Goal: Transaction & Acquisition: Purchase product/service

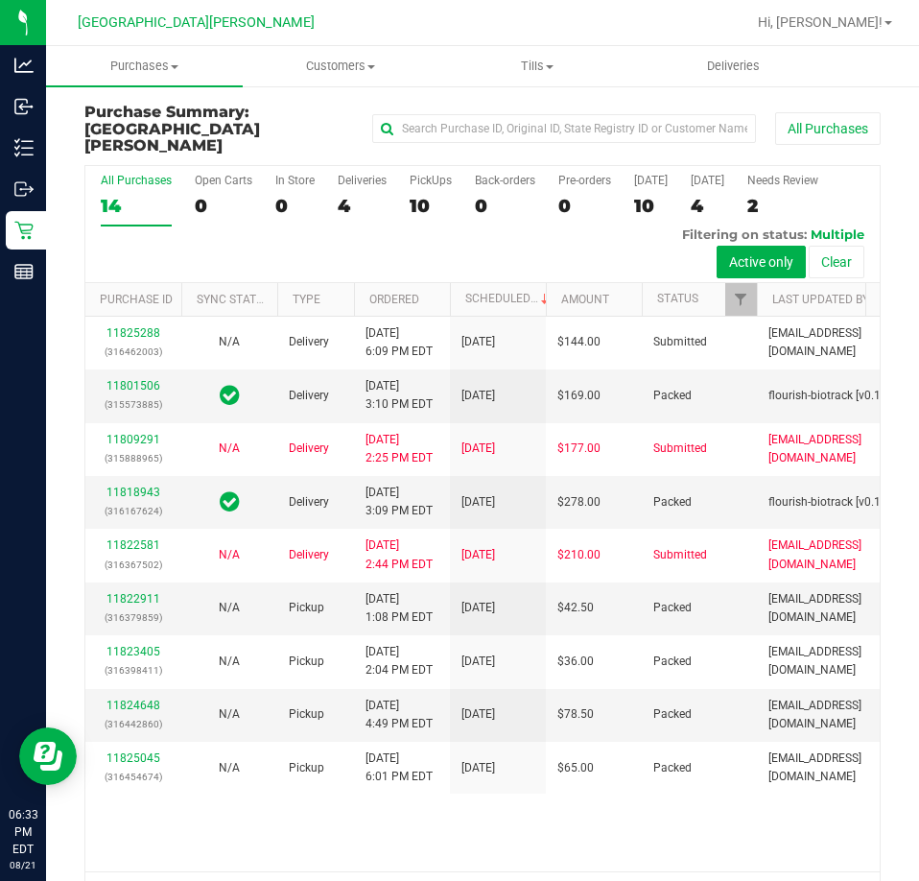
scroll to position [43, 0]
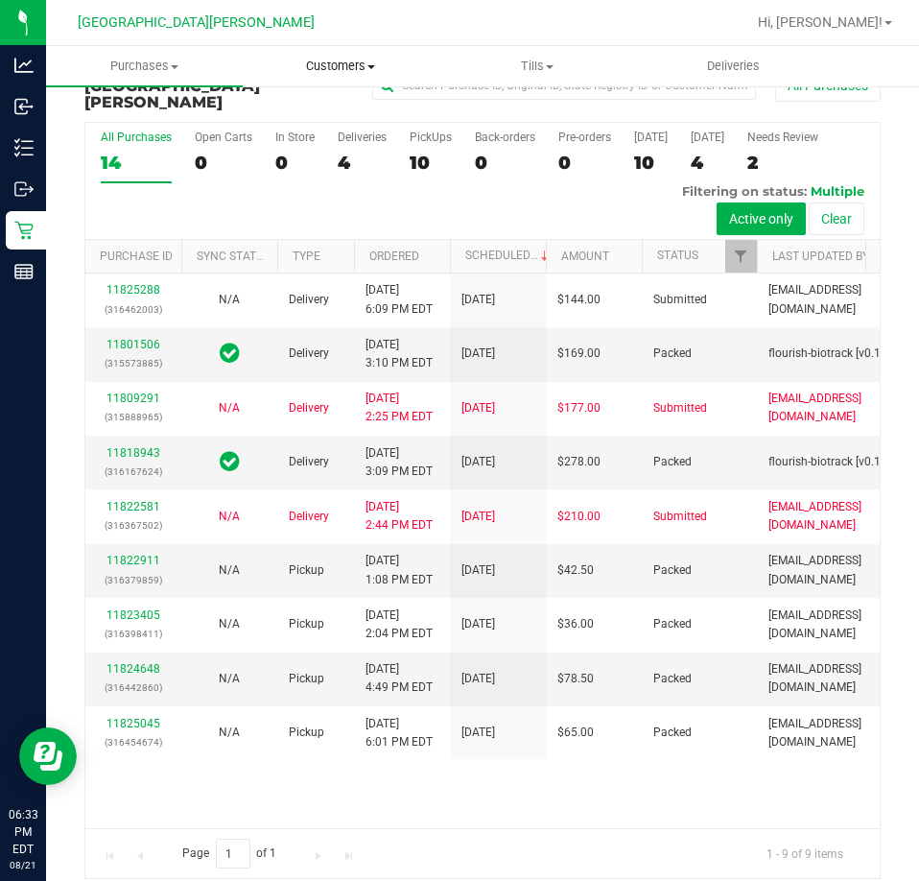
click at [332, 60] on span "Customers" at bounding box center [341, 66] width 195 height 17
click at [316, 107] on span "All customers" at bounding box center [312, 115] width 138 height 16
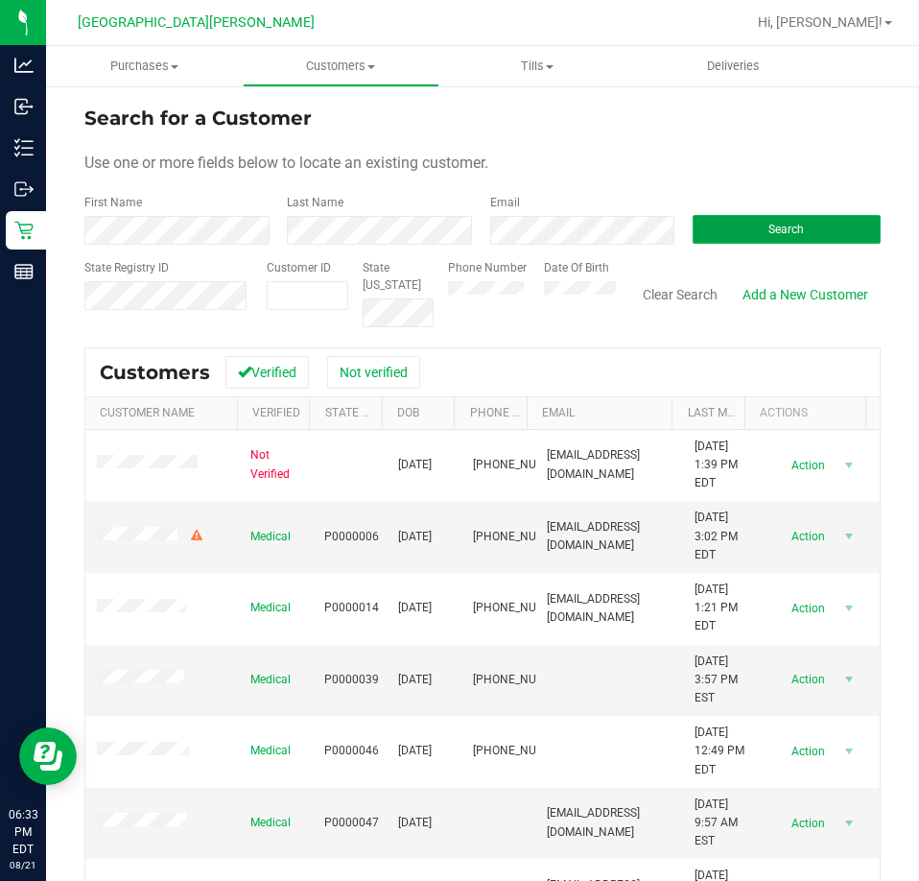
click at [741, 226] on button "Search" at bounding box center [787, 229] width 188 height 29
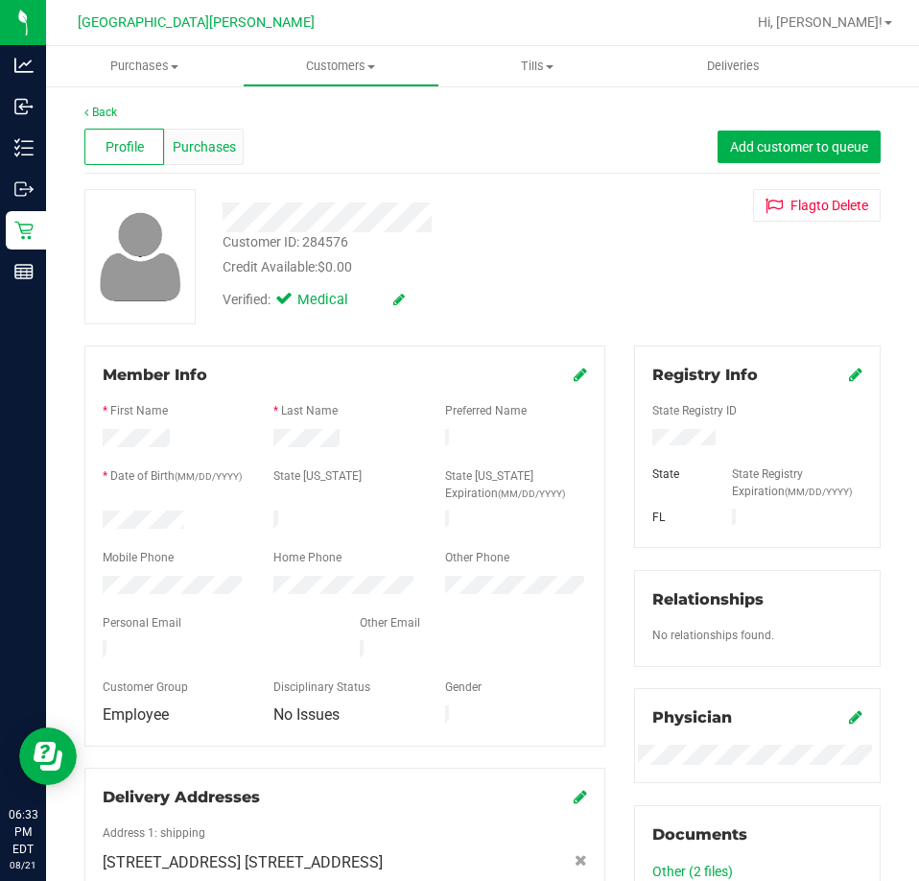
click at [190, 151] on span "Purchases" at bounding box center [204, 147] width 63 height 20
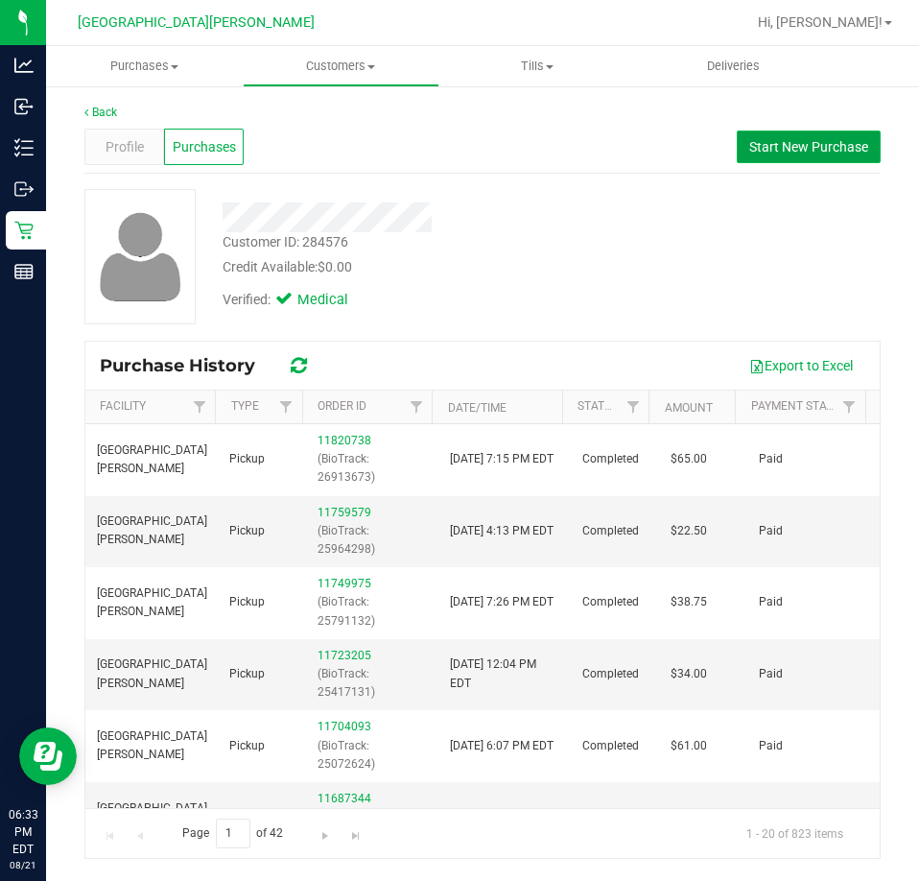
click at [790, 151] on span "Start New Purchase" at bounding box center [809, 146] width 119 height 15
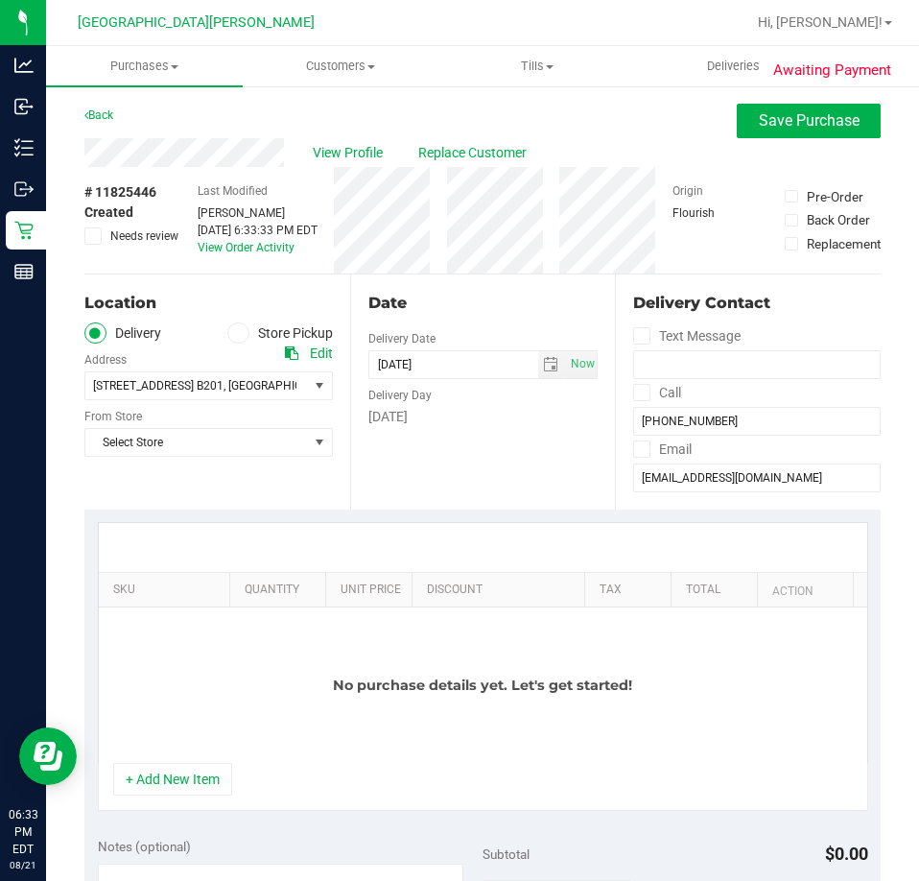
click at [241, 331] on span at bounding box center [238, 333] width 22 height 22
click at [0, 0] on input "Store Pickup" at bounding box center [0, 0] width 0 height 0
click at [171, 390] on span "Select Store" at bounding box center [196, 385] width 223 height 27
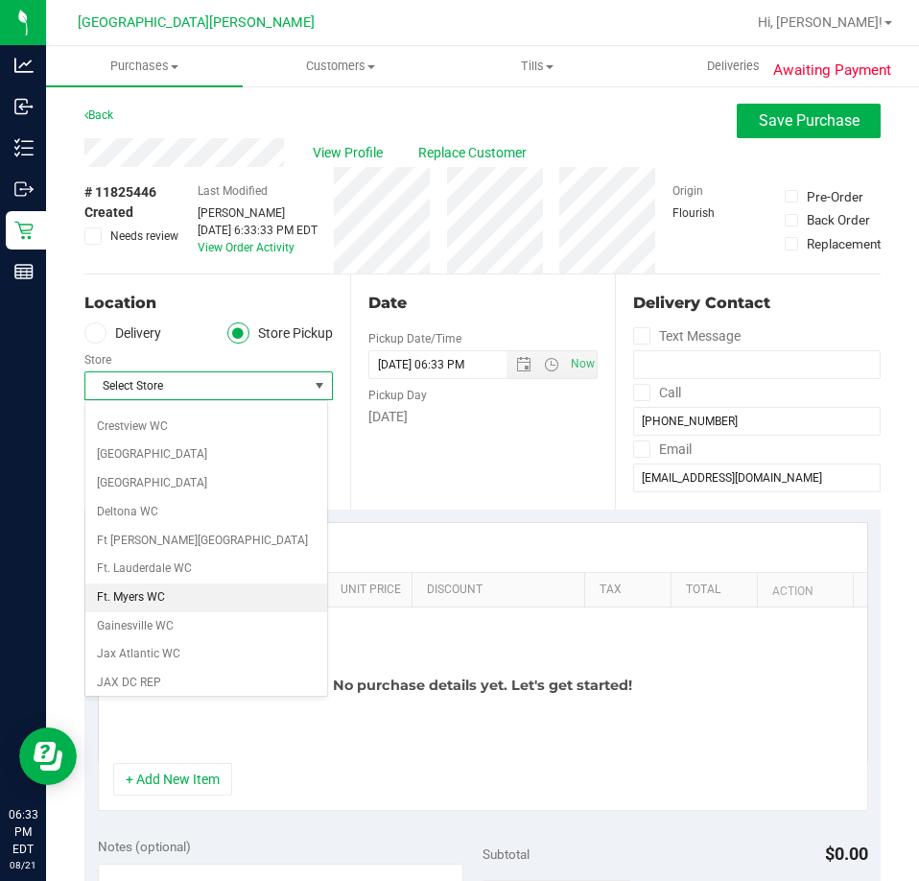
scroll to position [288, 0]
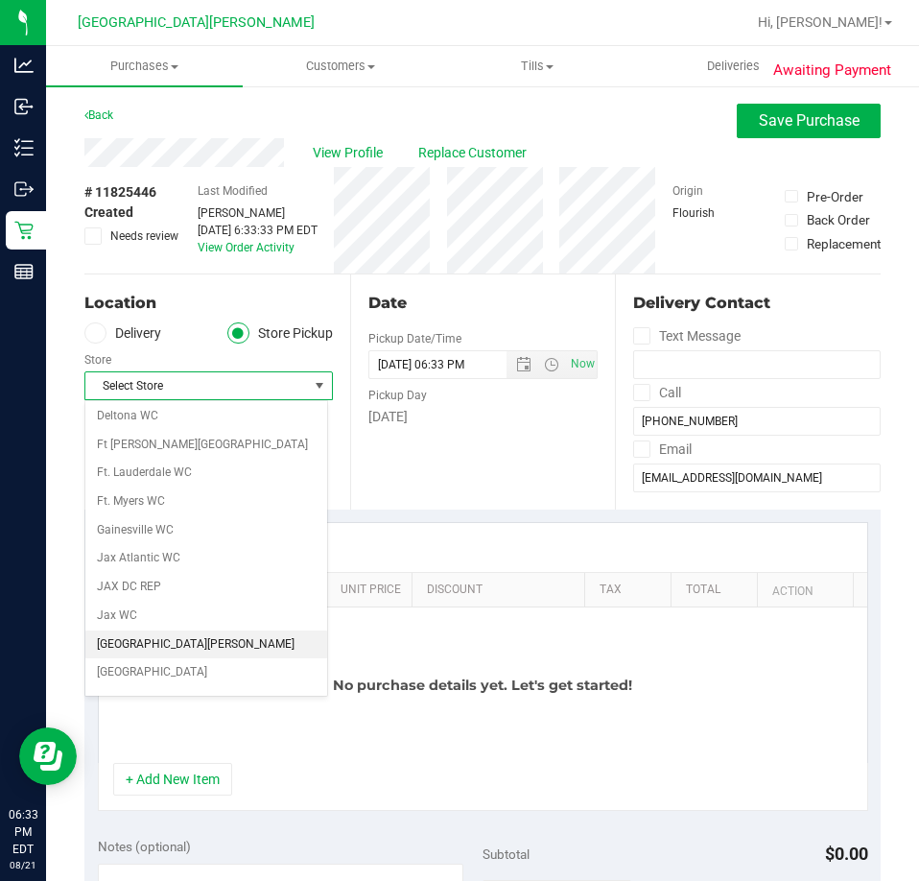
click at [155, 639] on li "[GEOGRAPHIC_DATA][PERSON_NAME]" at bounding box center [206, 645] width 242 height 29
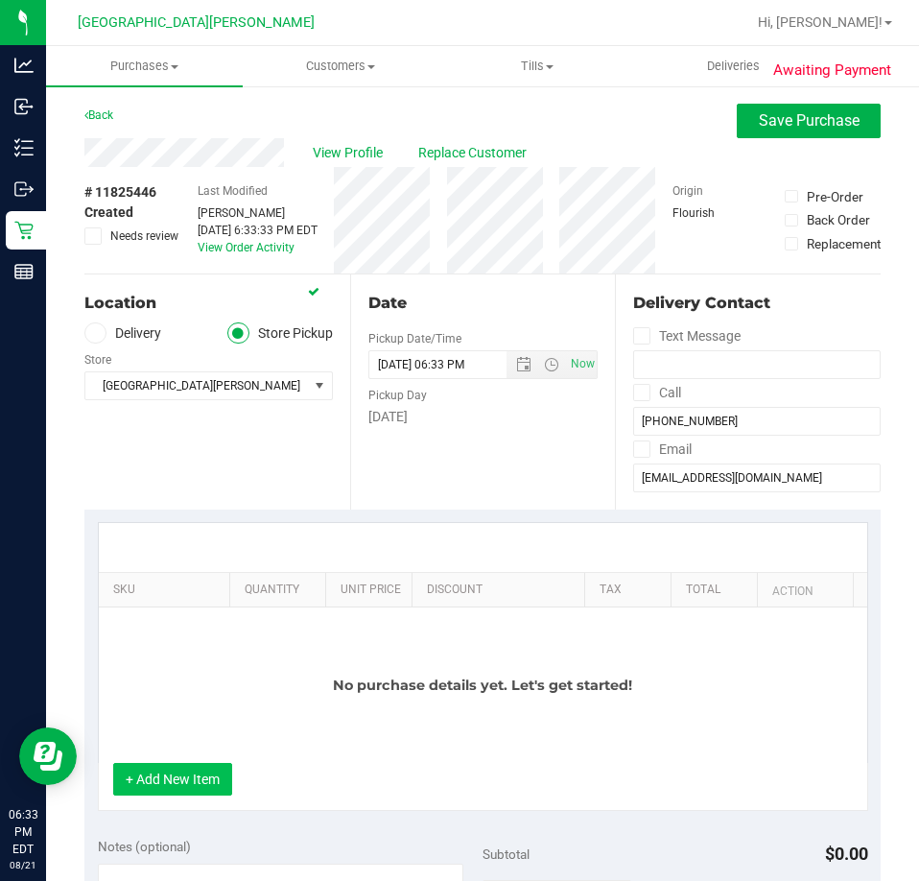
click at [143, 783] on button "+ Add New Item" at bounding box center [172, 779] width 119 height 33
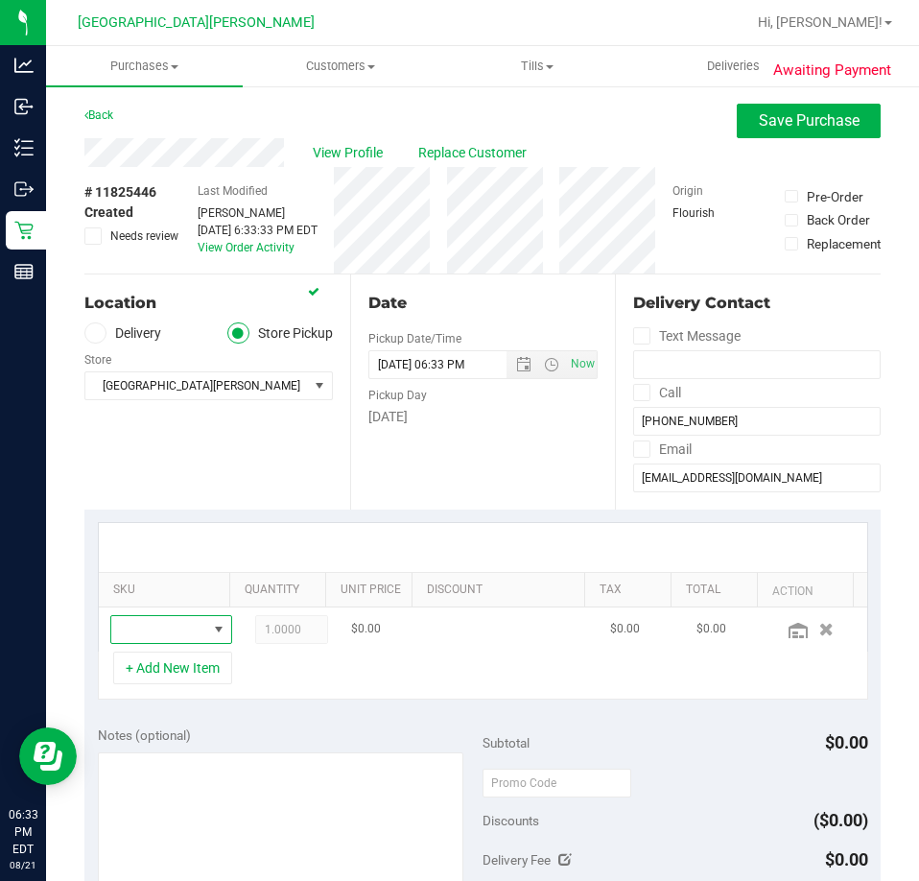
click at [153, 628] on span "NO DATA FOUND" at bounding box center [159, 629] width 96 height 27
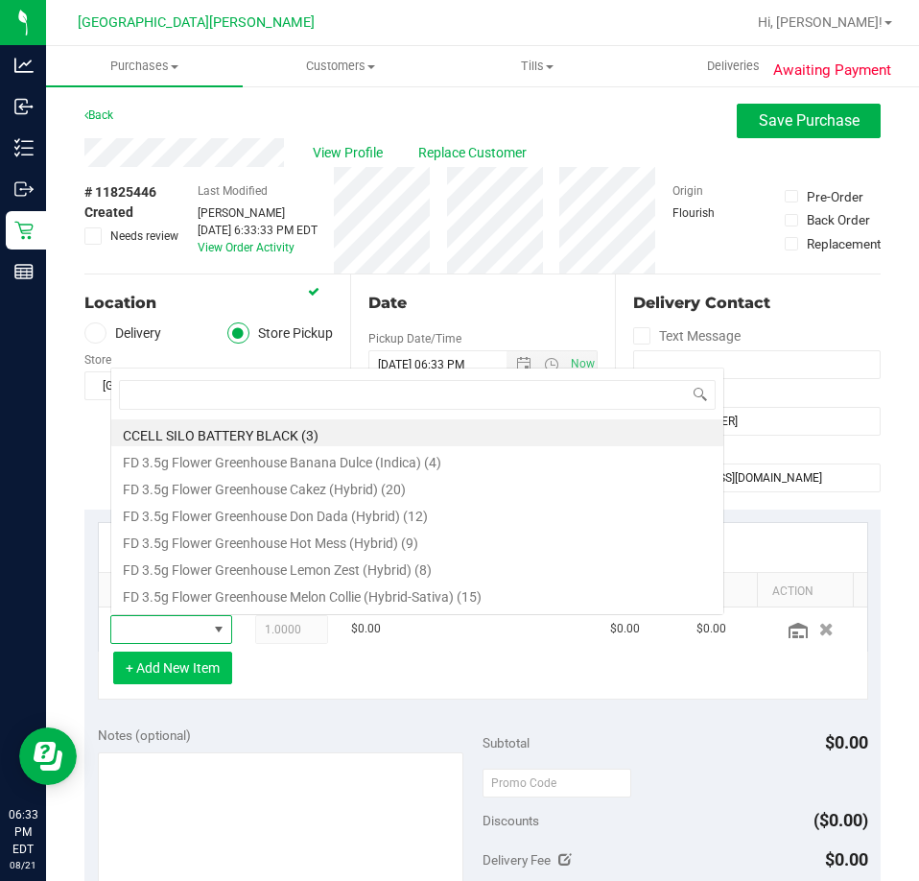
scroll to position [29, 79]
type input "watermelon"
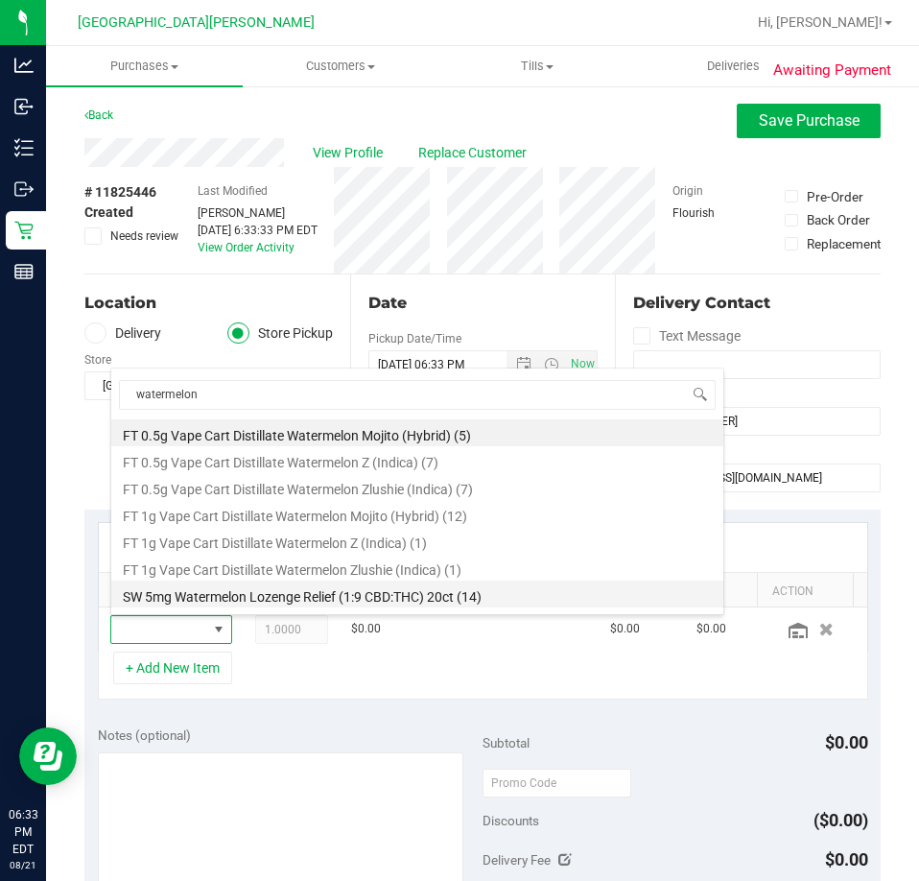
click at [201, 590] on li "SW 5mg Watermelon Lozenge Relief (1:9 CBD:THC) 20ct (14)" at bounding box center [417, 594] width 612 height 27
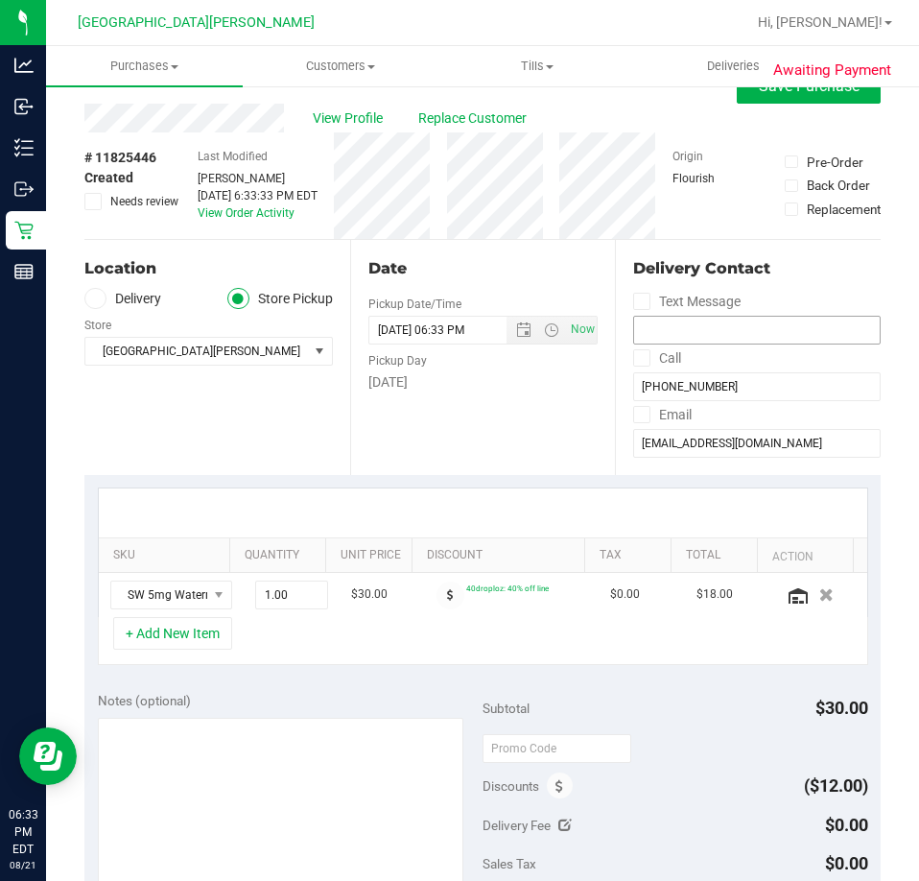
scroll to position [0, 0]
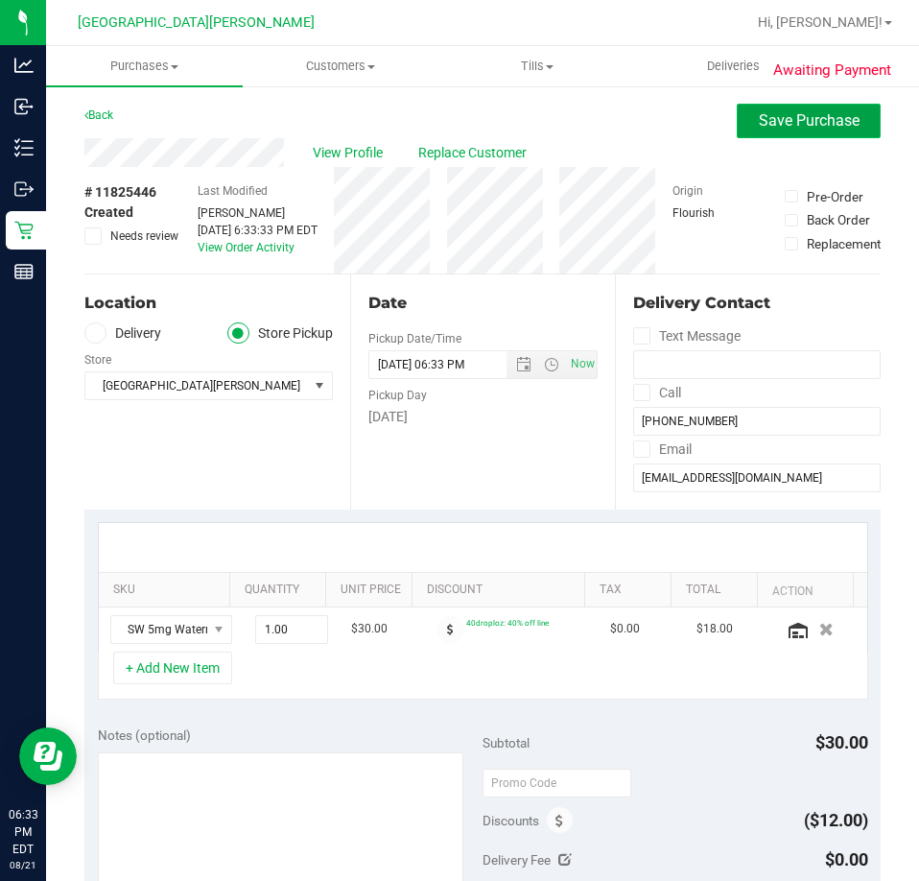
click at [759, 117] on span "Save Purchase" at bounding box center [809, 120] width 101 height 18
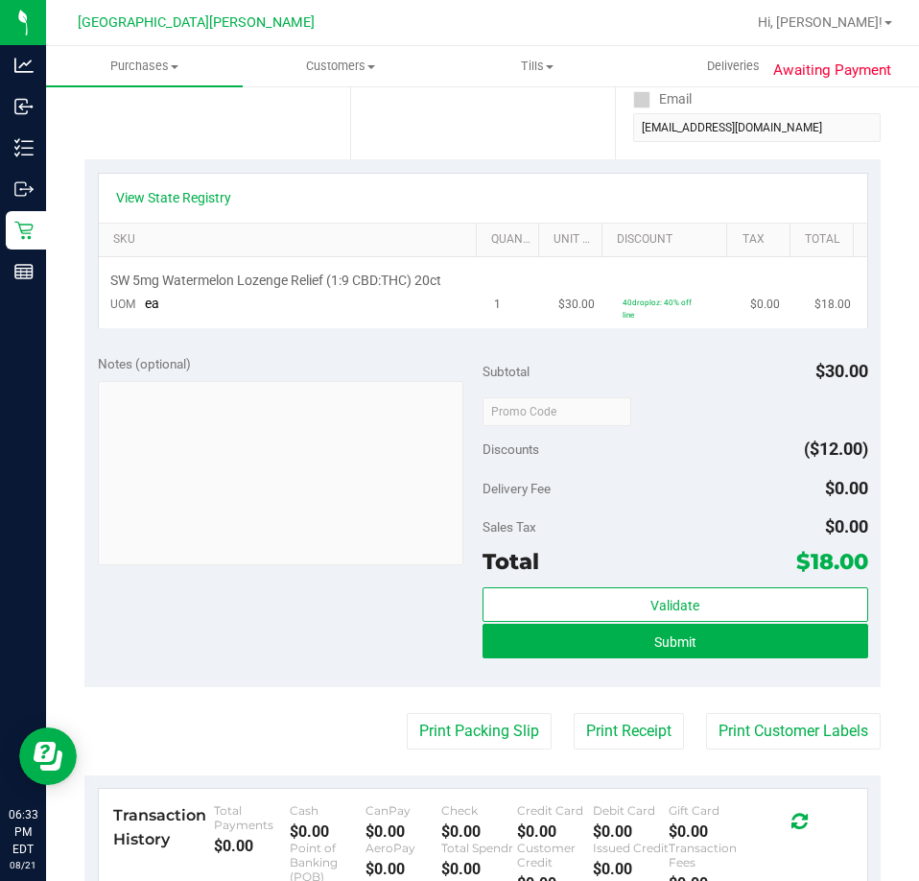
scroll to position [384, 0]
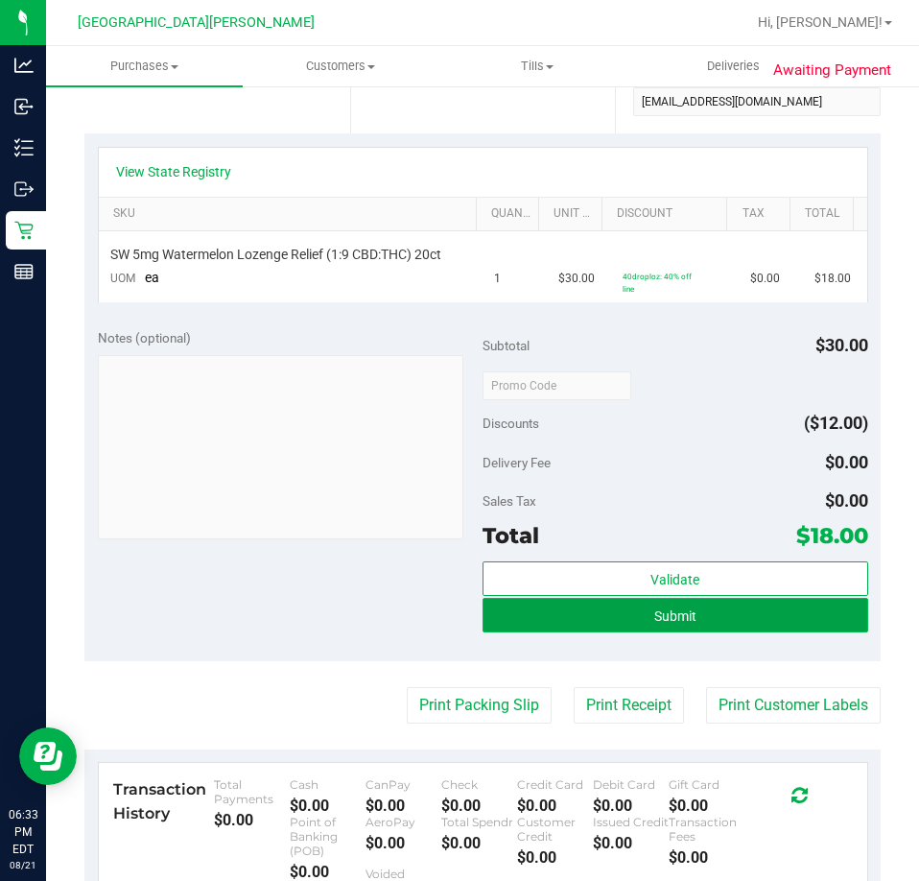
click at [620, 617] on button "Submit" at bounding box center [676, 615] width 386 height 35
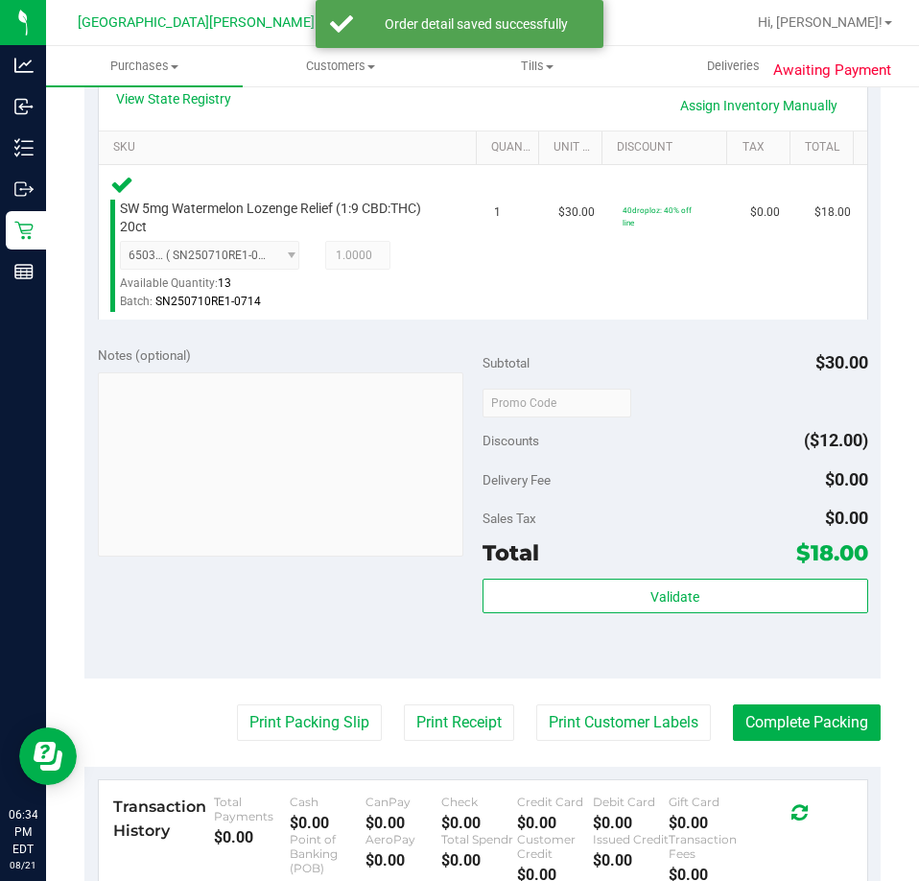
scroll to position [480, 0]
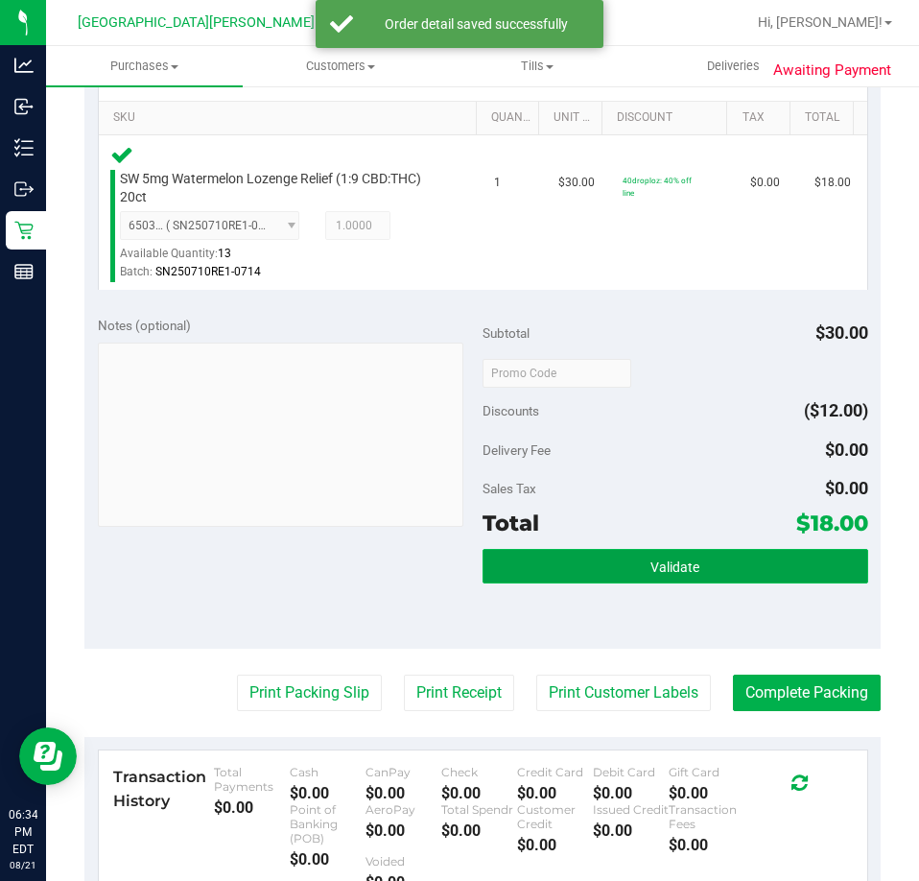
click at [620, 564] on button "Validate" at bounding box center [676, 566] width 386 height 35
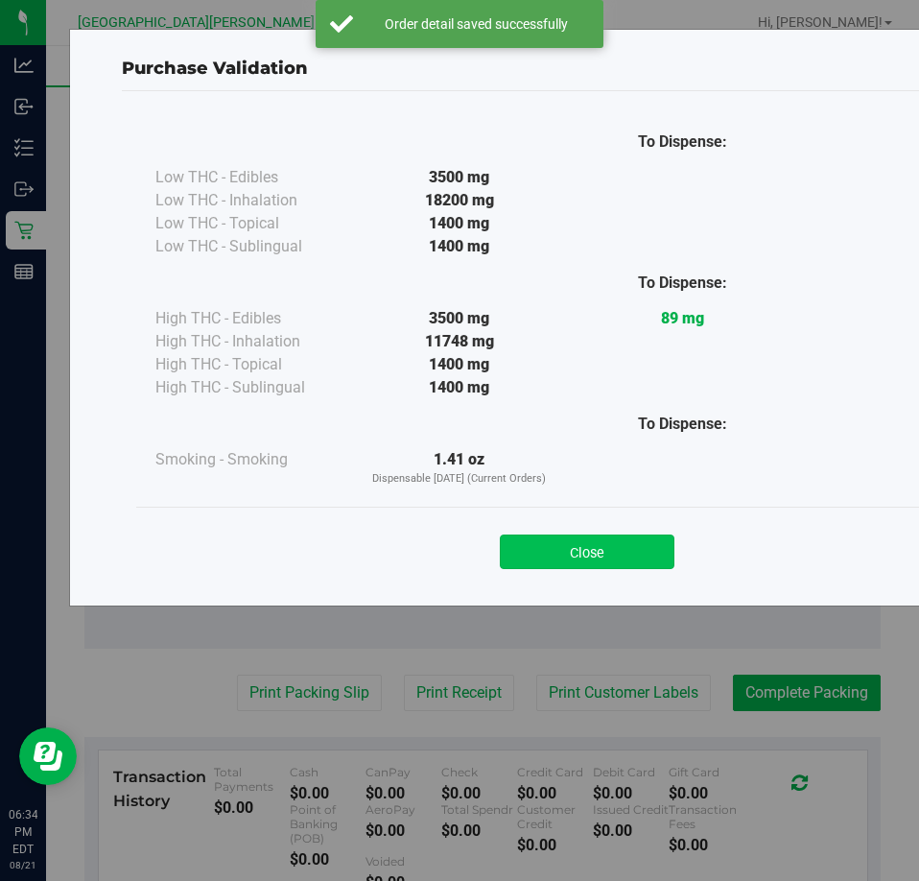
click at [552, 548] on button "Close" at bounding box center [587, 552] width 175 height 35
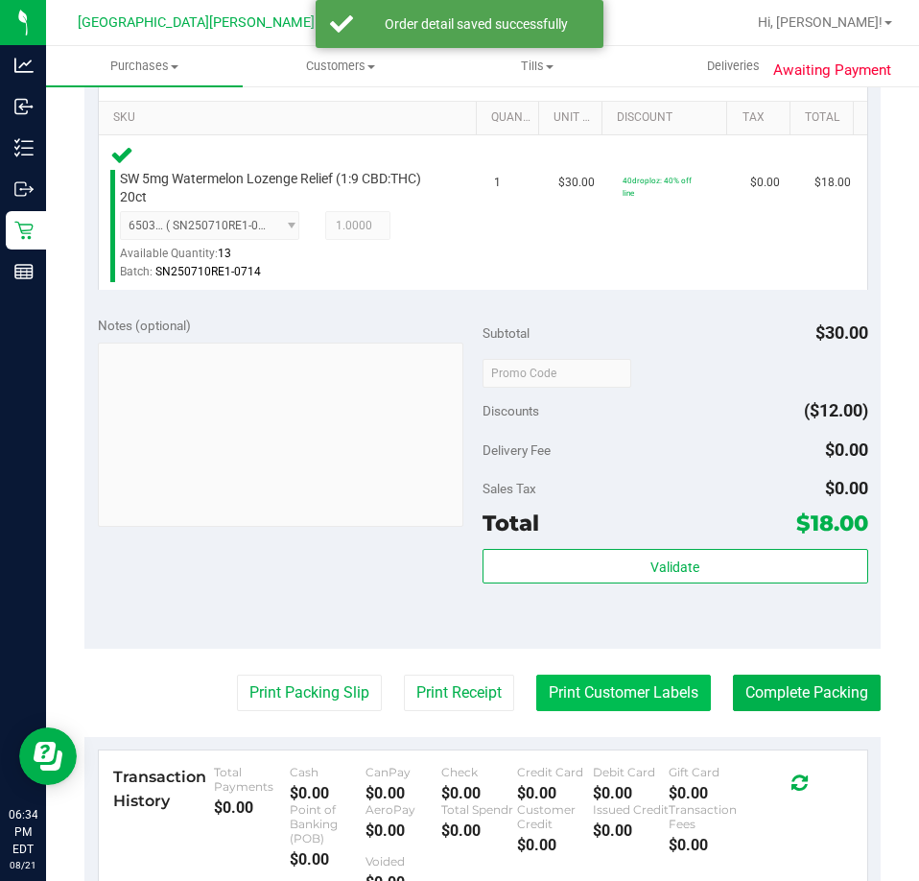
click at [638, 703] on button "Print Customer Labels" at bounding box center [623, 693] width 175 height 36
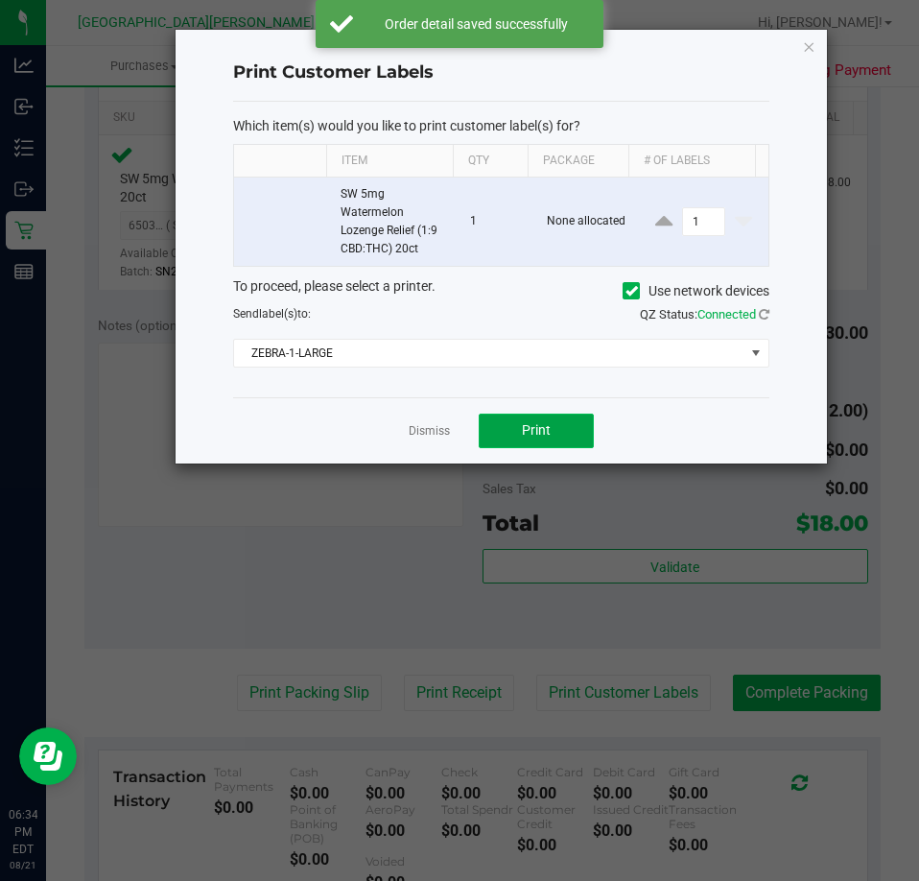
click at [547, 426] on span "Print" at bounding box center [536, 429] width 29 height 15
click at [433, 426] on link "Dismiss" at bounding box center [429, 431] width 41 height 16
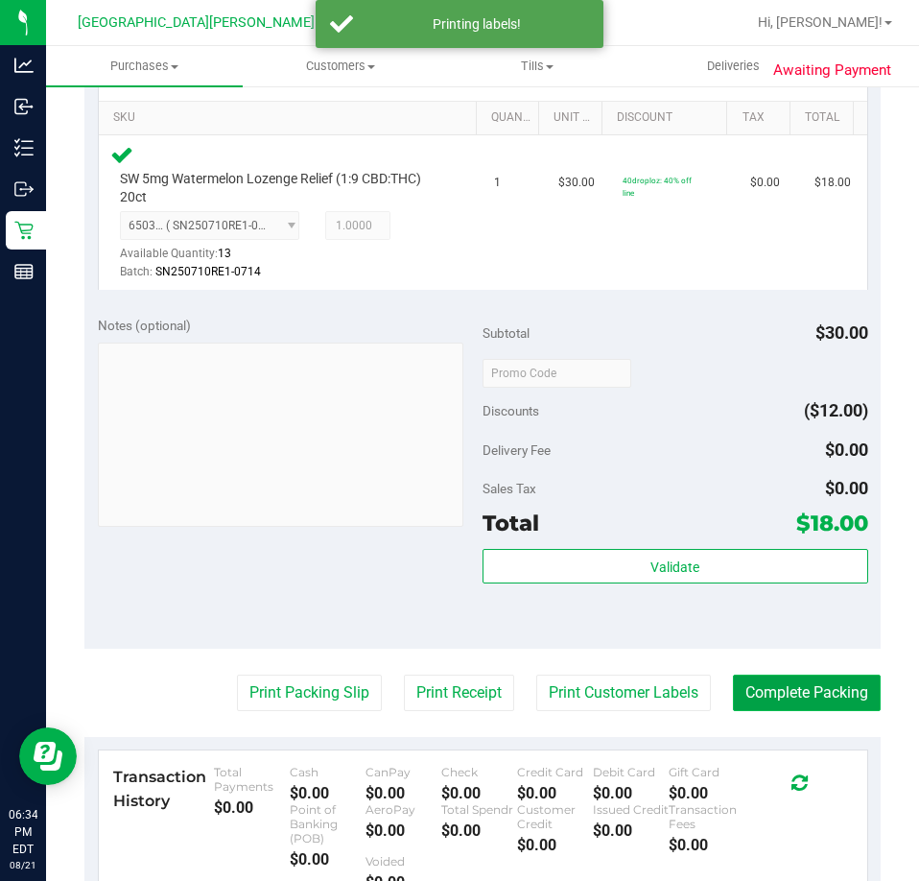
click at [821, 684] on button "Complete Packing" at bounding box center [807, 693] width 148 height 36
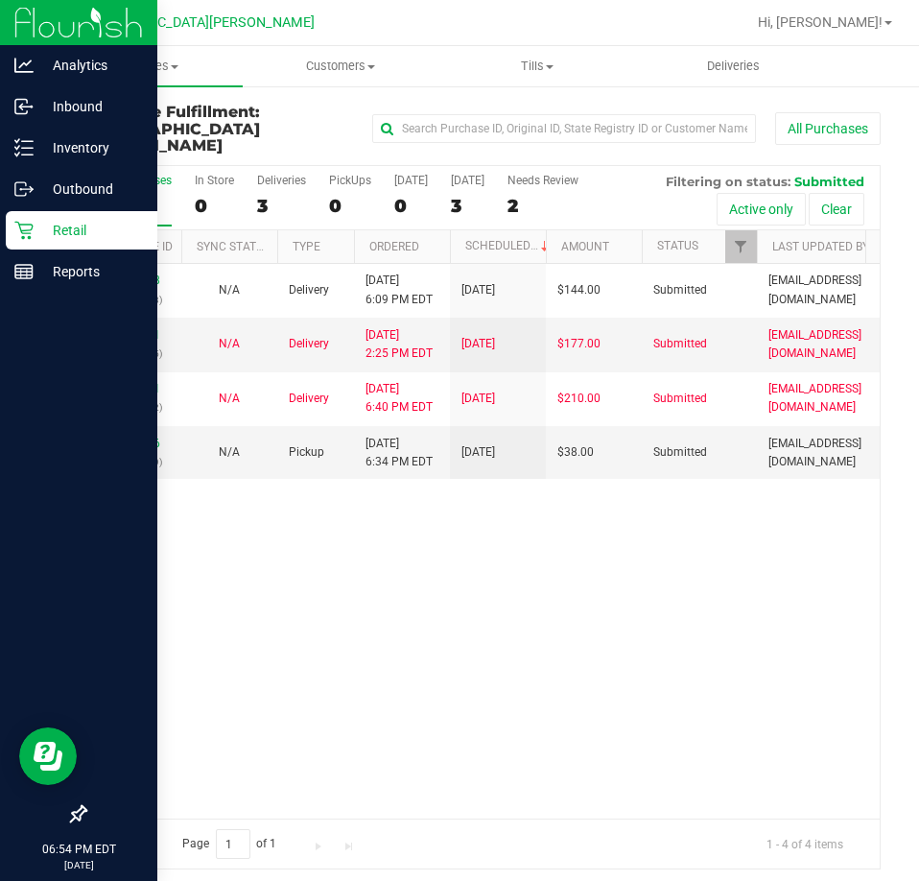
click at [27, 225] on icon at bounding box center [23, 231] width 18 height 18
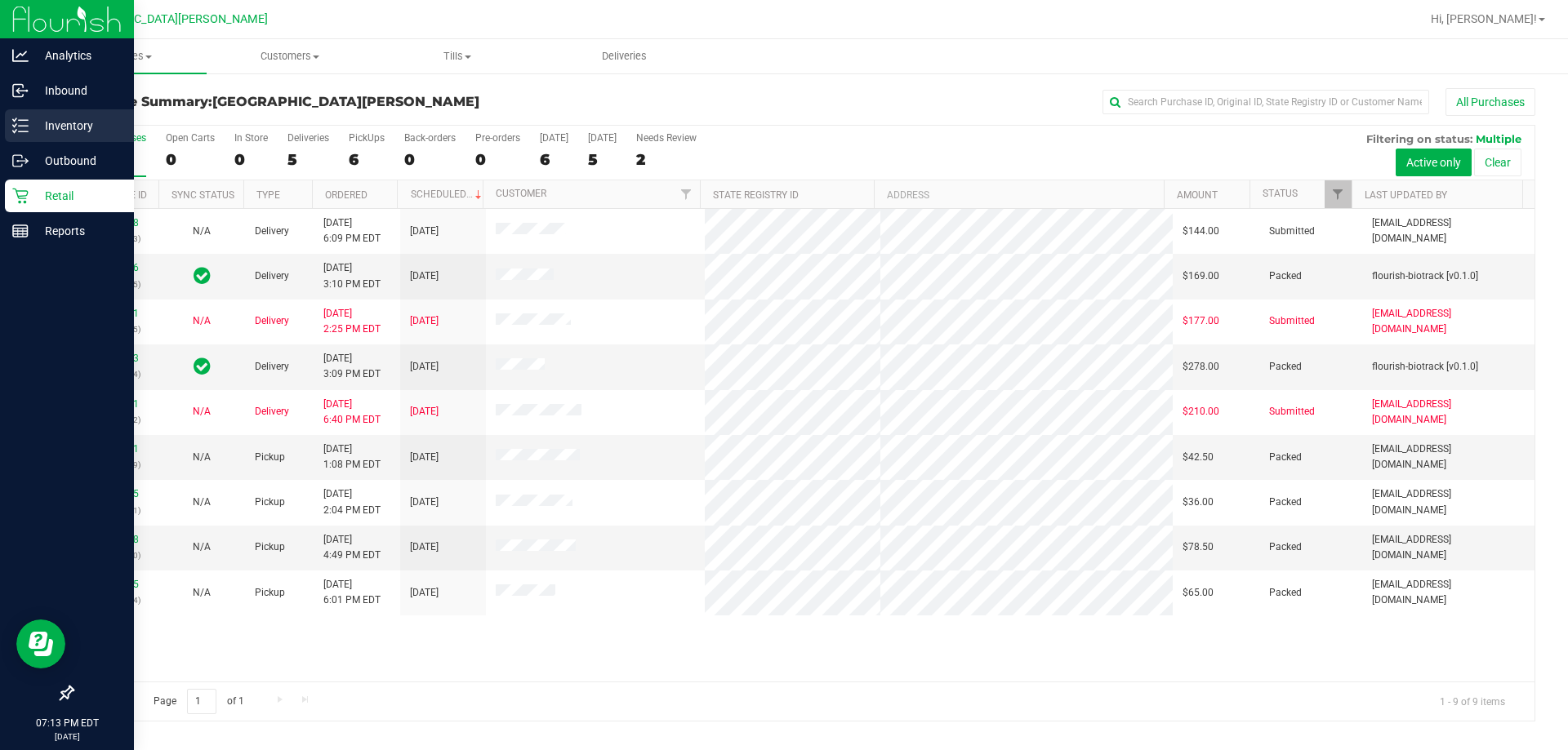
click at [52, 120] on p "Inventory" at bounding box center [77, 125] width 98 height 20
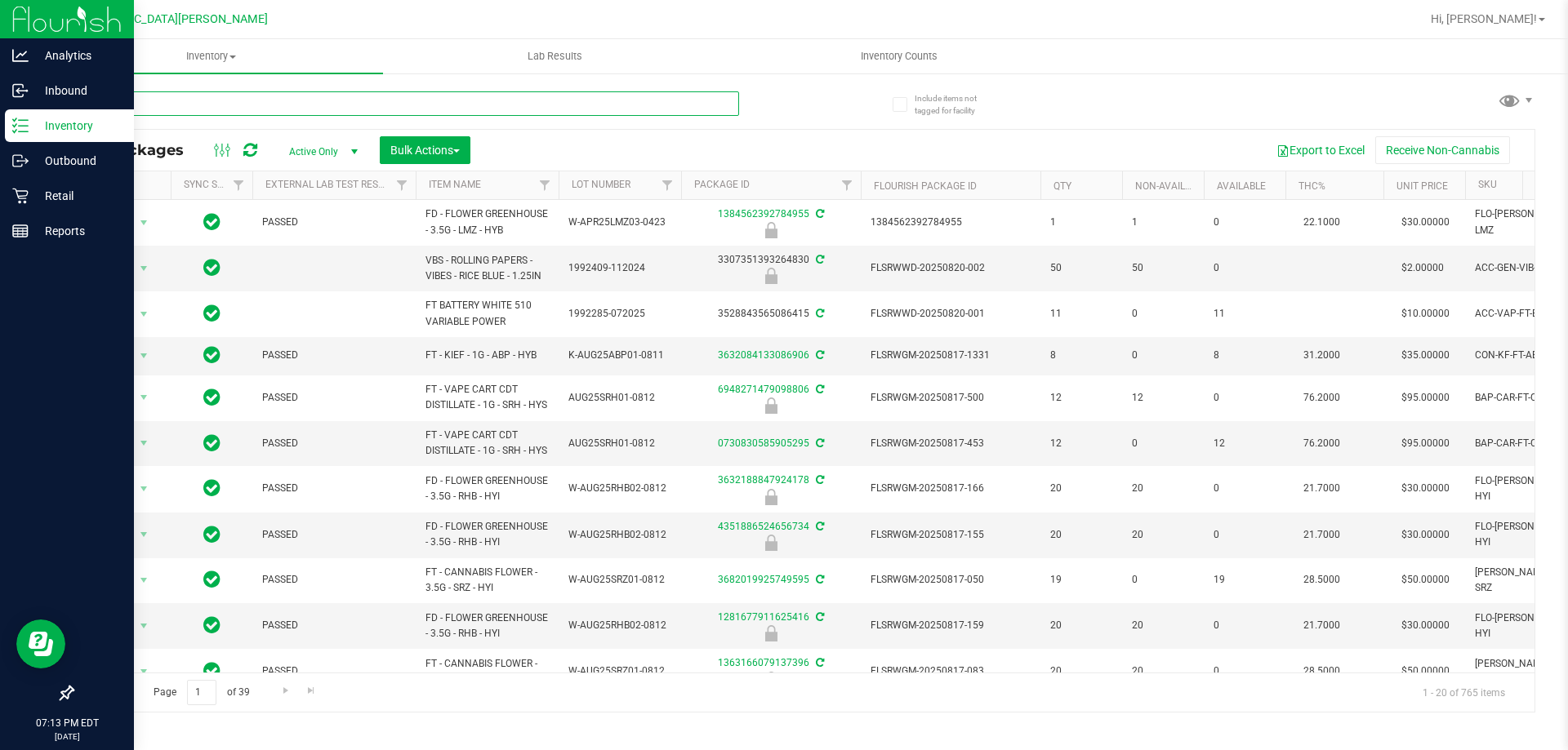
click at [199, 111] on input "text" at bounding box center [405, 103] width 667 height 25
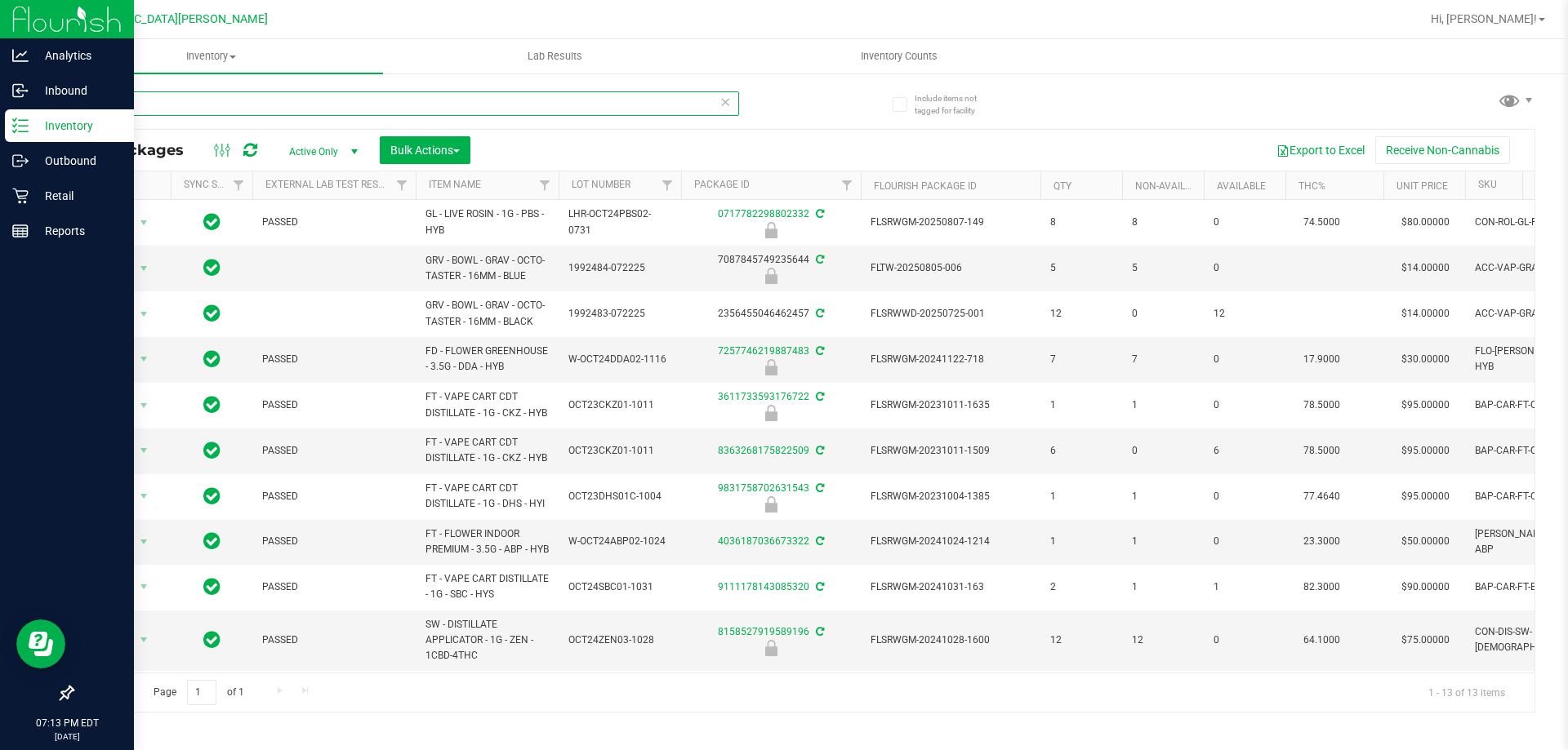
type input "oct"
click at [66, 130] on p "Inventory" at bounding box center [77, 125] width 98 height 20
click at [55, 192] on p "Retail" at bounding box center [77, 196] width 98 height 20
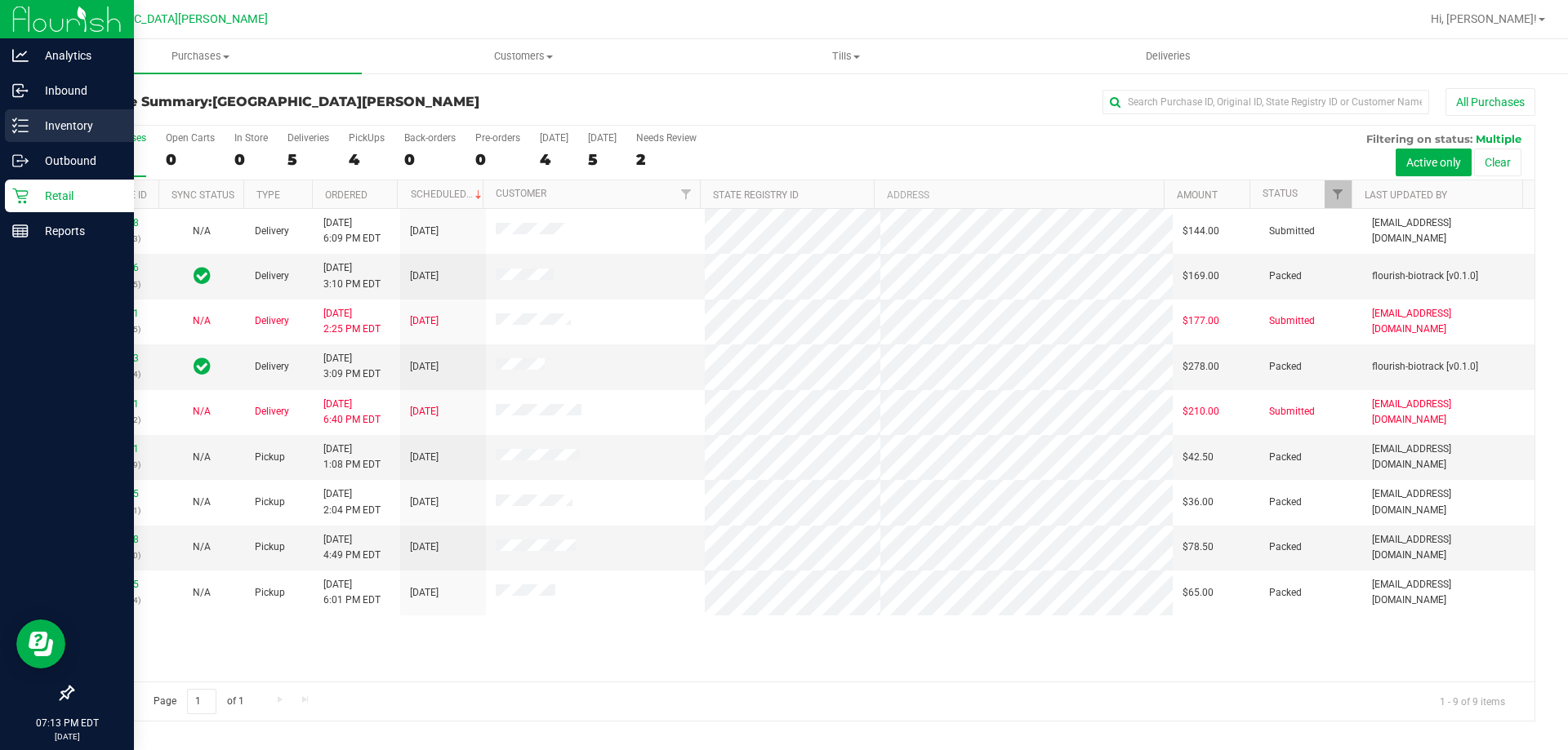
click at [54, 120] on p "Inventory" at bounding box center [77, 125] width 98 height 20
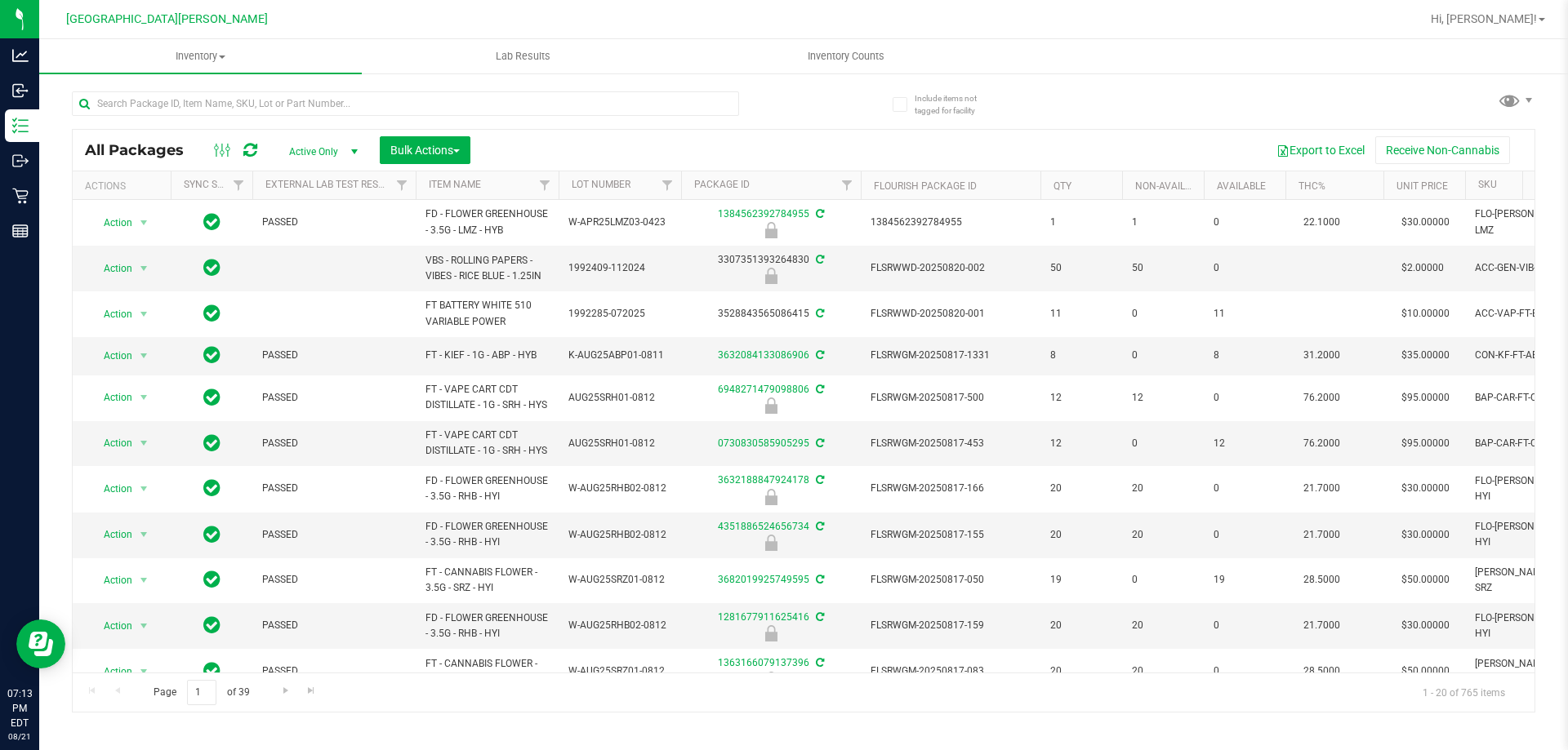
click at [315, 155] on span "Active Only" at bounding box center [320, 151] width 90 height 23
click at [173, 101] on input "text" at bounding box center [405, 103] width 667 height 25
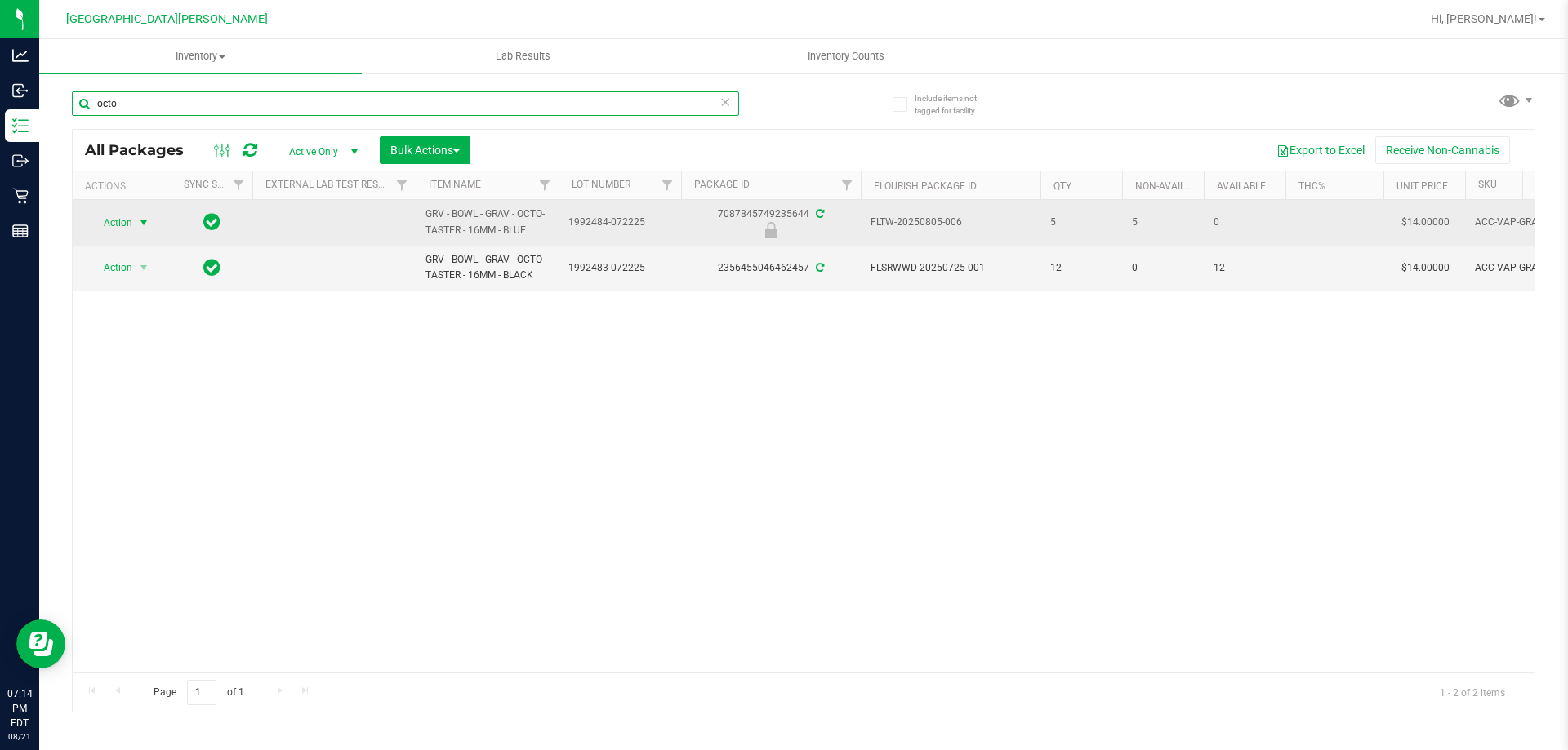
type input "octo"
click at [143, 220] on span "select" at bounding box center [143, 222] width 13 height 13
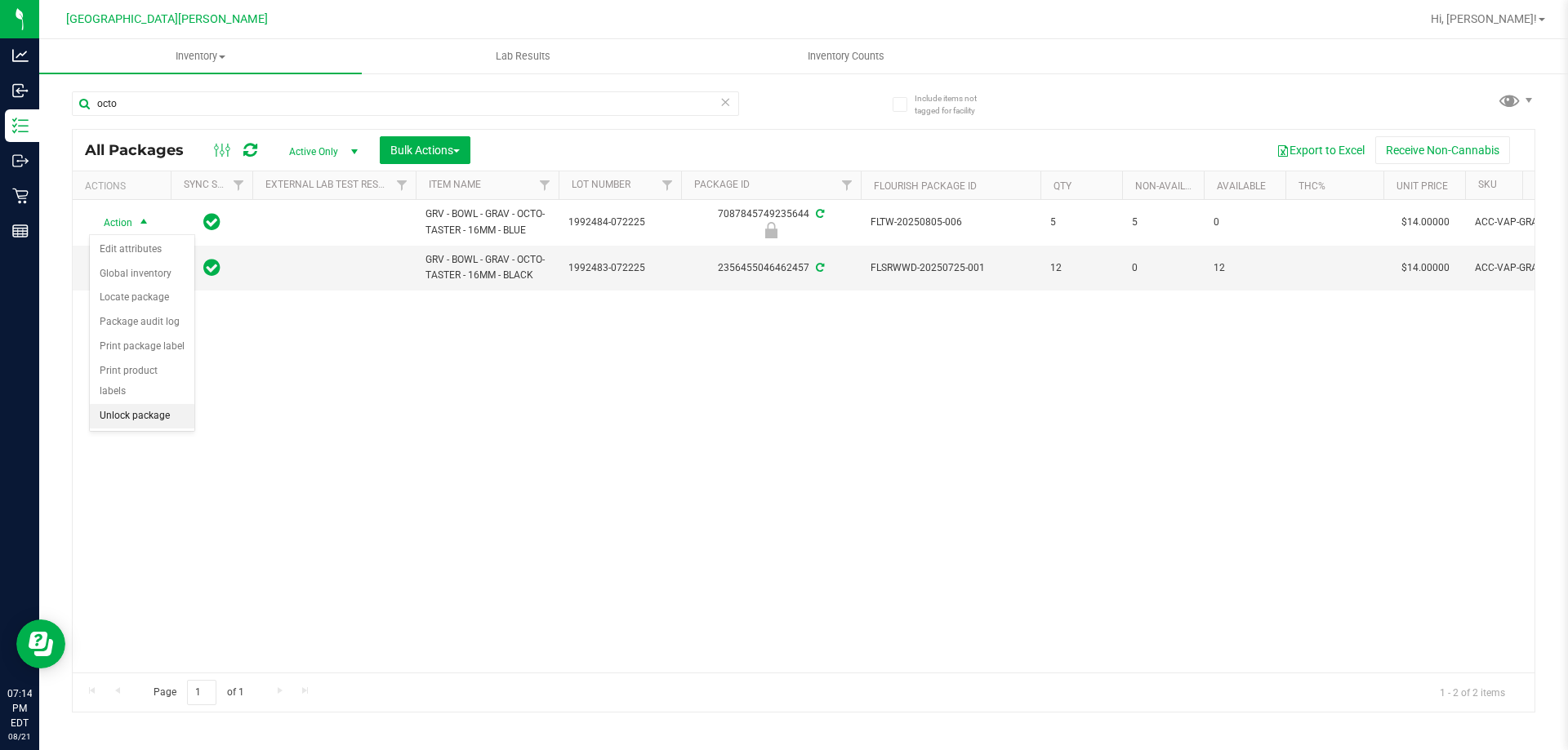
click at [141, 404] on li "Unlock package" at bounding box center [142, 416] width 105 height 25
